Goal: Book appointment/travel/reservation

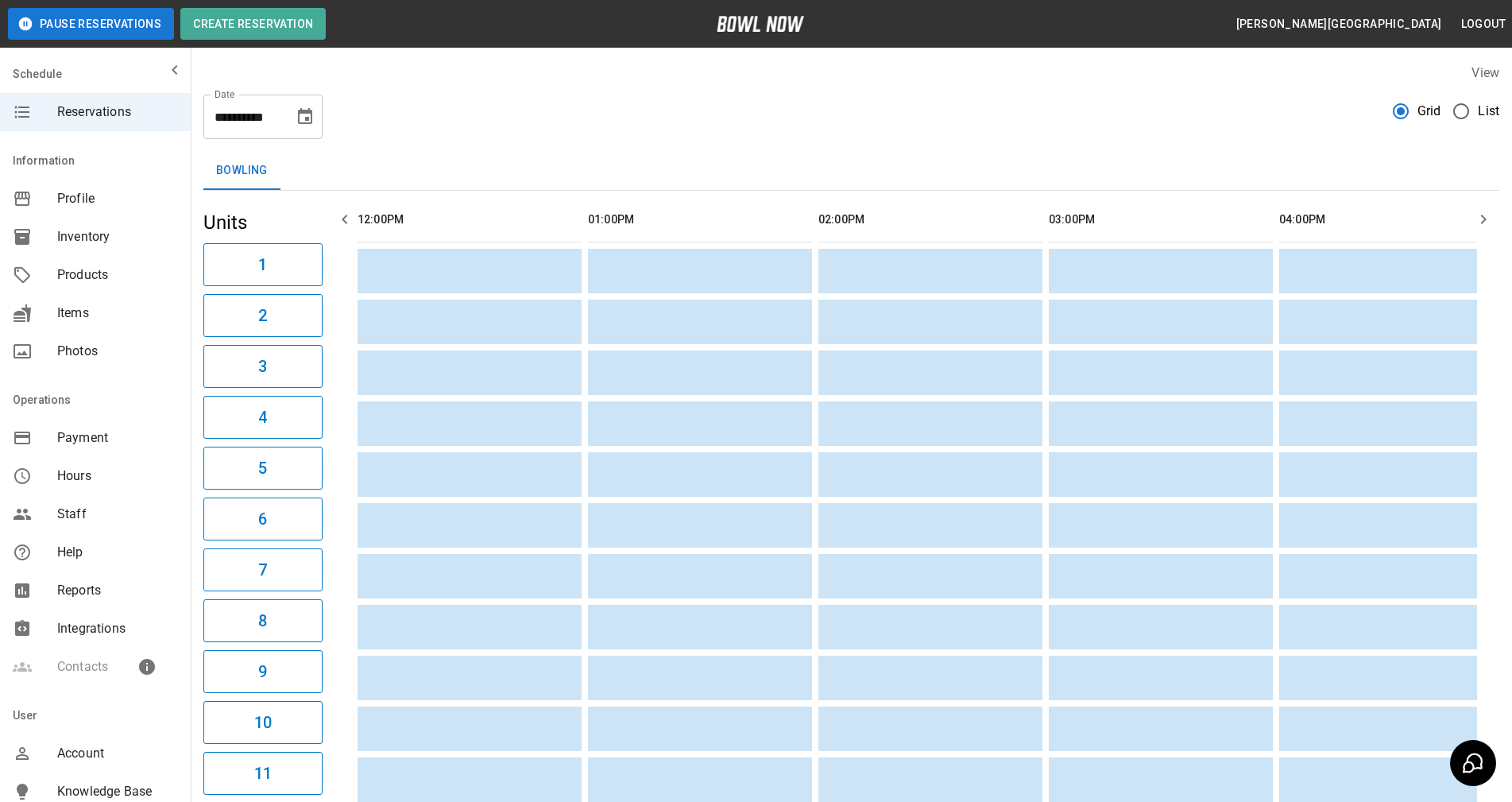
scroll to position [0, 1382]
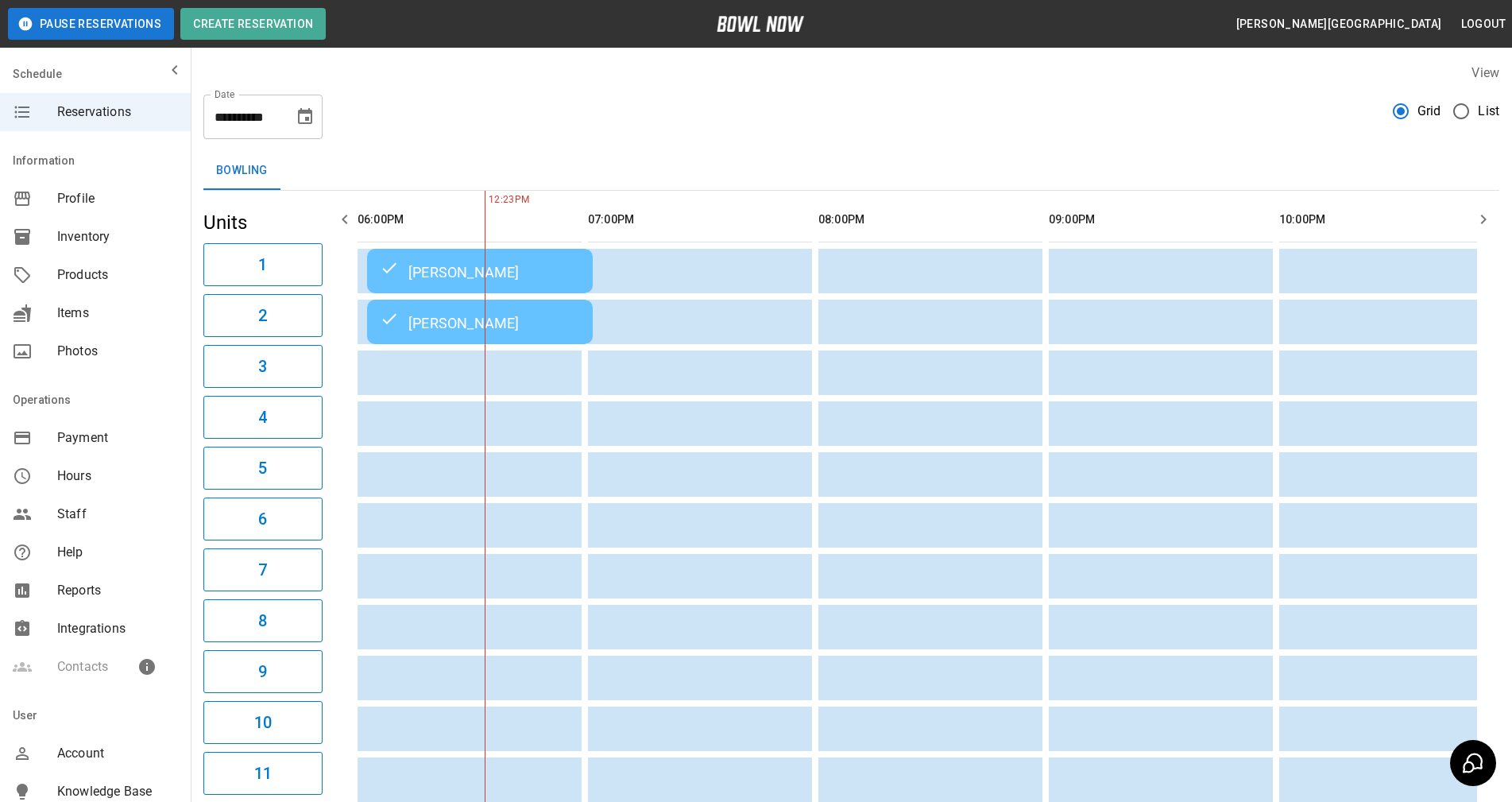
click at [288, 120] on div "**********" at bounding box center [263, 116] width 120 height 45
click at [311, 120] on icon "Choose date, selected date is Sep 6, 2025" at bounding box center [305, 117] width 19 height 19
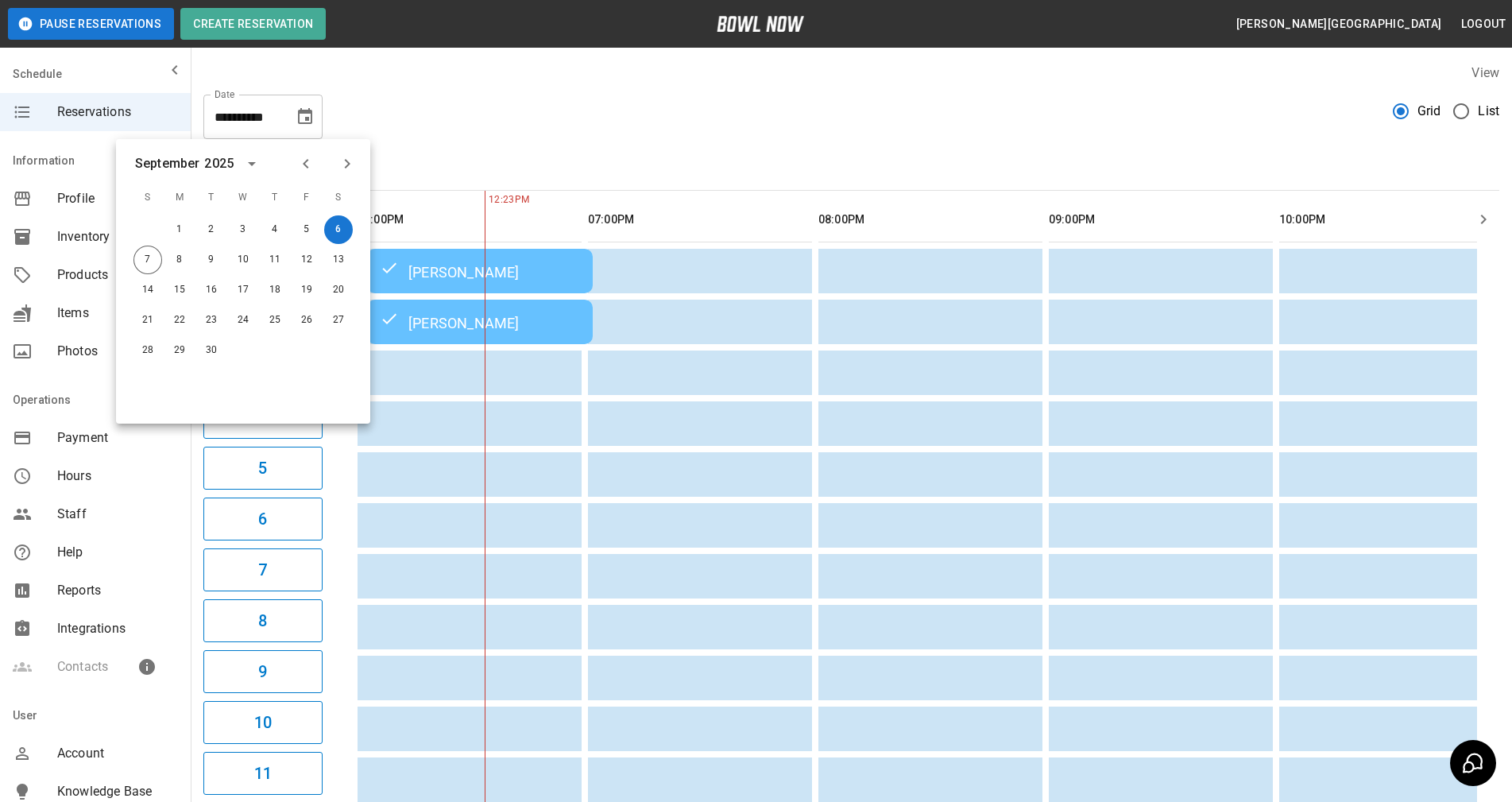
click at [305, 127] on button "Choose date, selected date is Sep 6, 2025" at bounding box center [304, 117] width 31 height 31
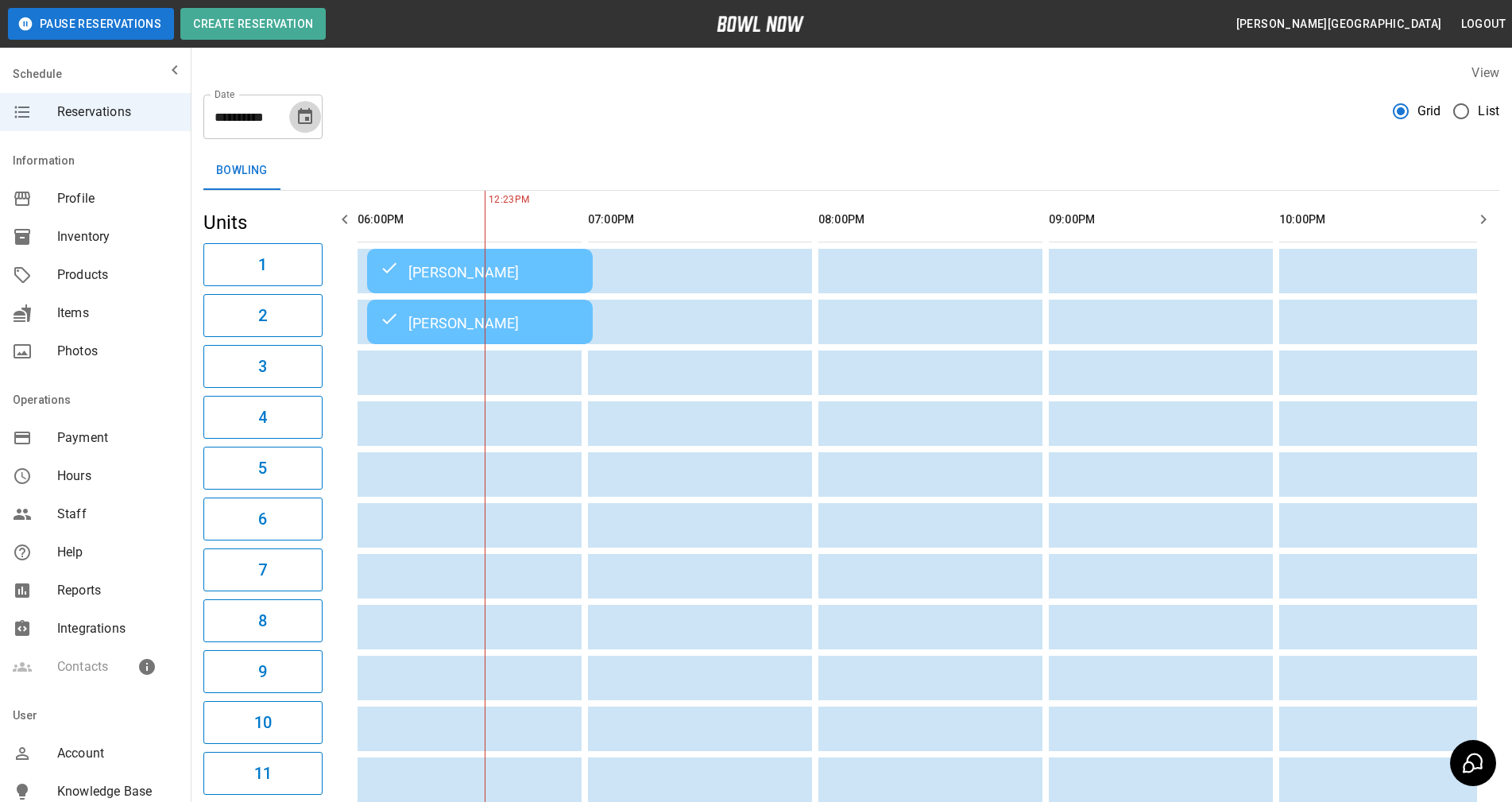
click at [301, 121] on icon "Choose date, selected date is Sep 6, 2025" at bounding box center [305, 117] width 19 height 19
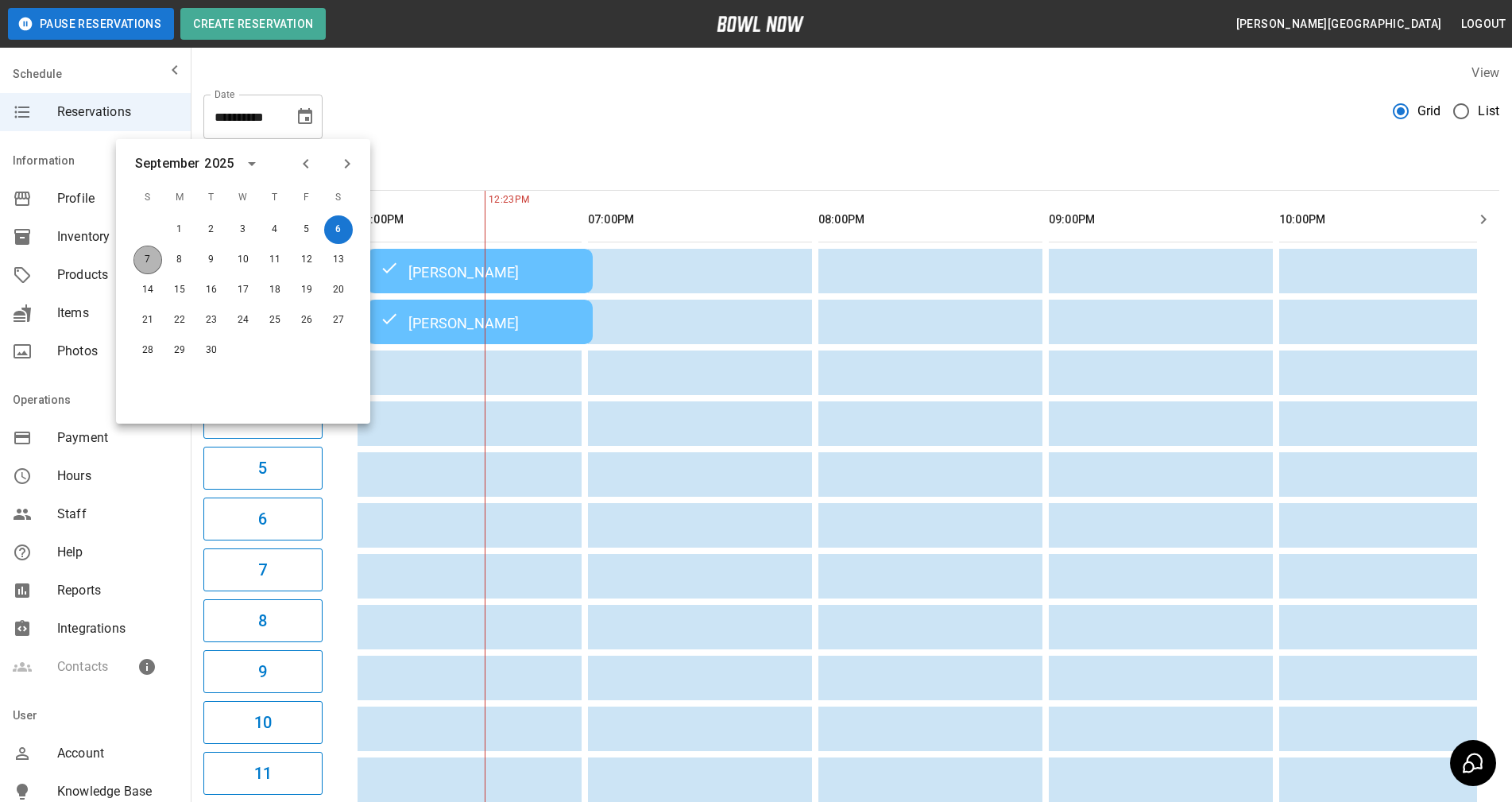
click at [150, 257] on button "7" at bounding box center [147, 259] width 29 height 29
type input "**********"
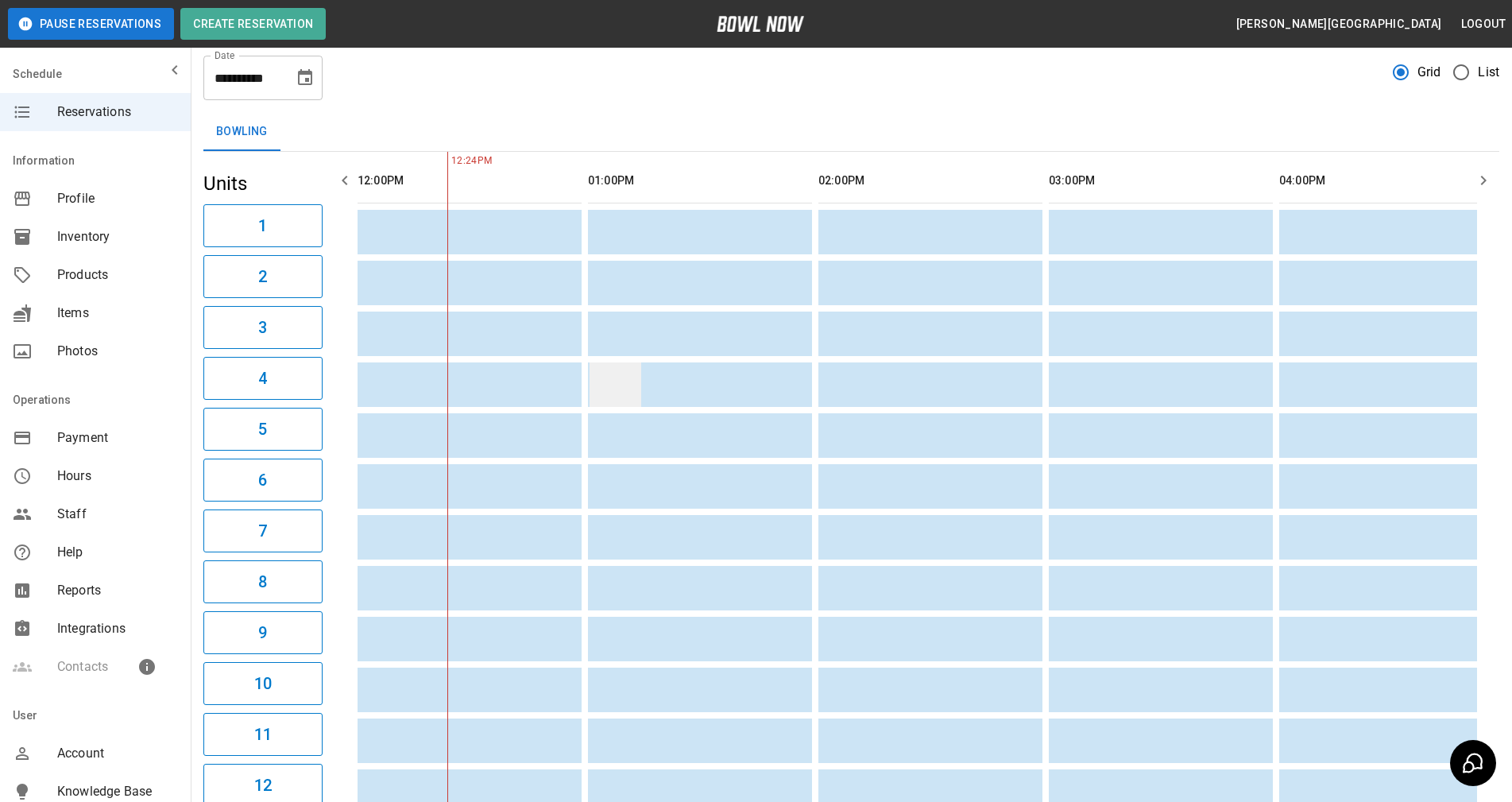
scroll to position [0, 0]
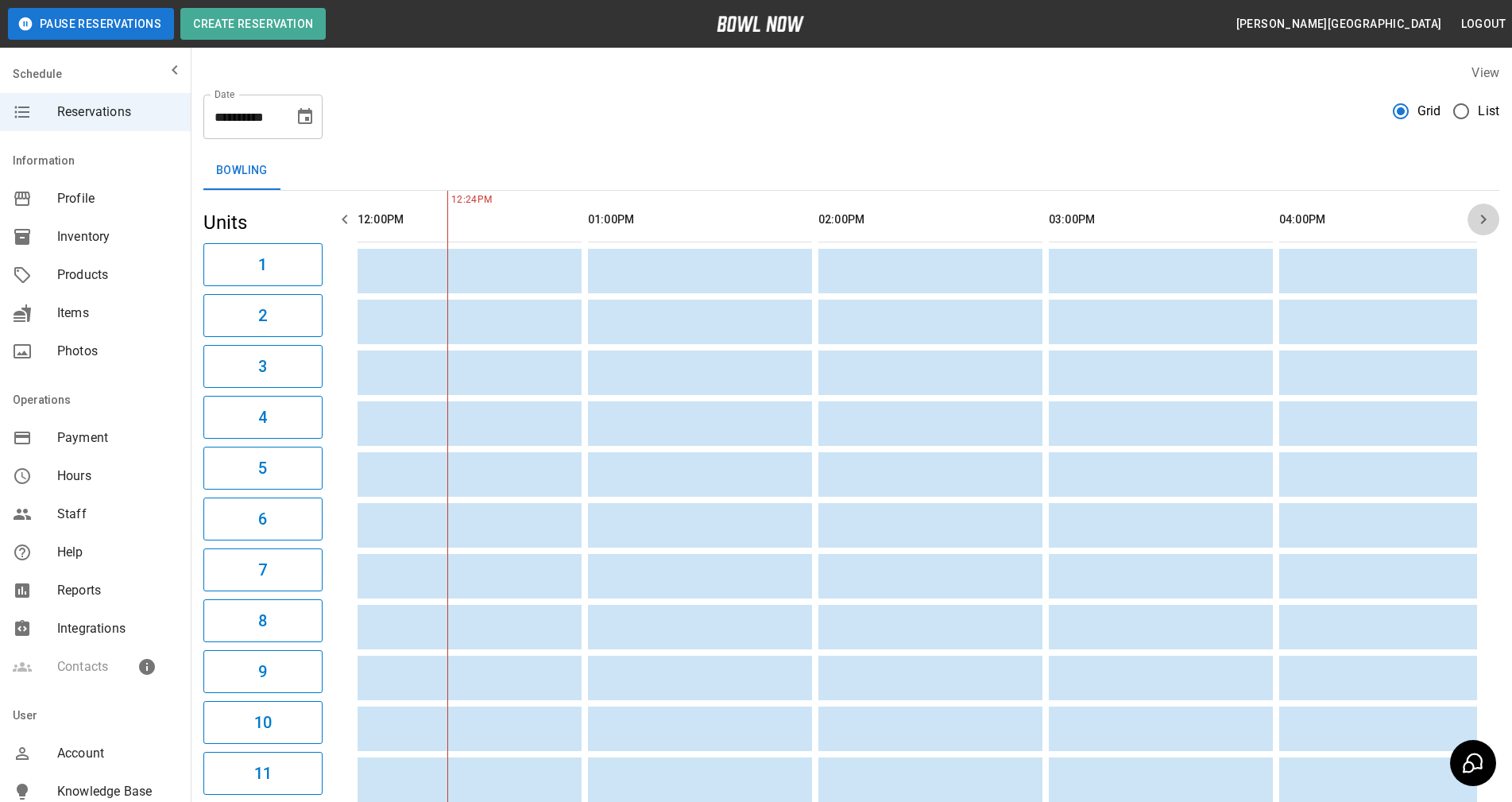
click at [1479, 216] on icon "button" at bounding box center [1483, 219] width 19 height 19
click at [343, 217] on icon "button" at bounding box center [345, 219] width 19 height 19
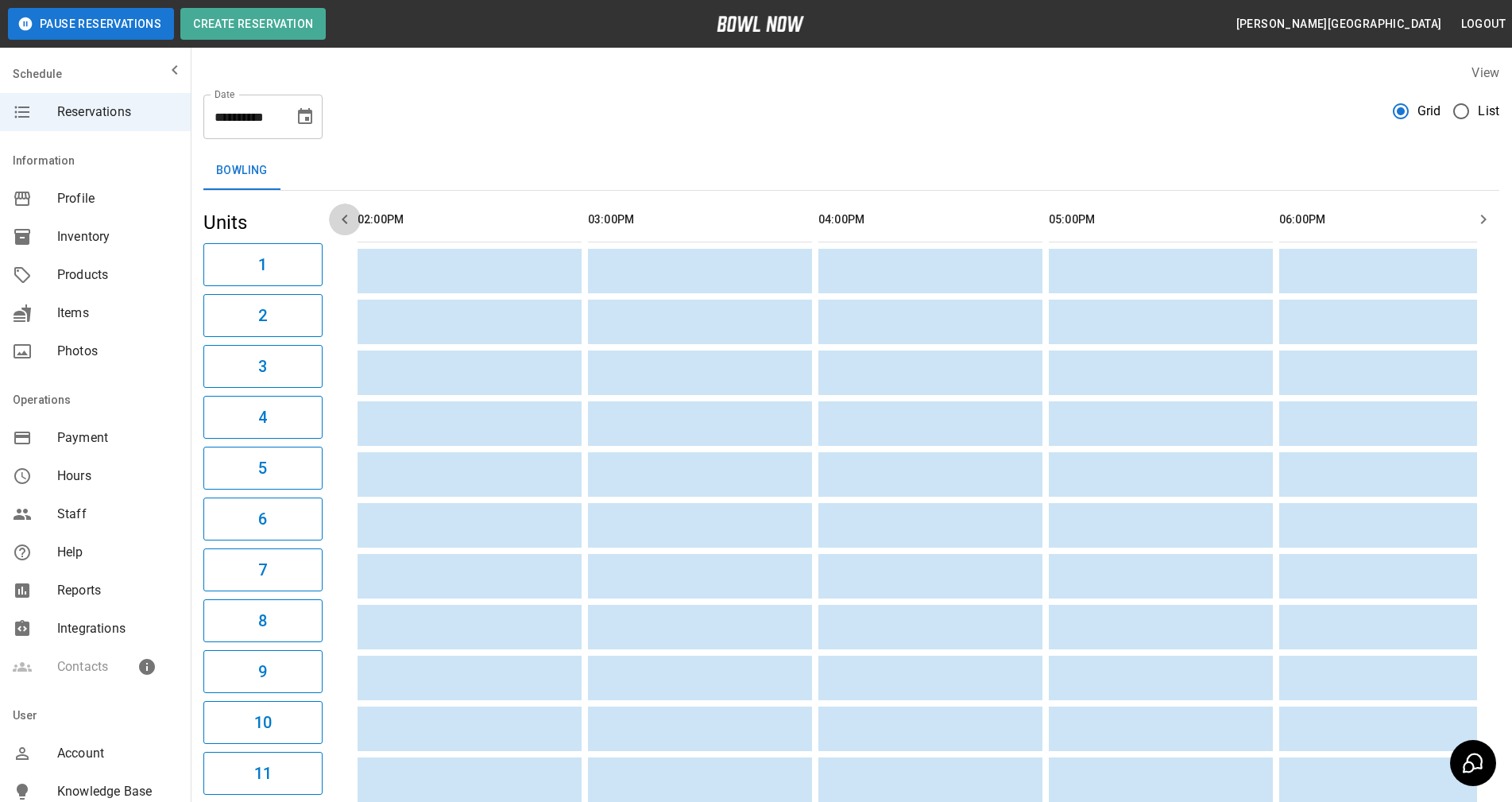
scroll to position [0, 230]
click at [345, 217] on icon "button" at bounding box center [345, 219] width 19 height 19
click at [346, 217] on icon "button" at bounding box center [345, 219] width 19 height 19
